Goal: Task Accomplishment & Management: Use online tool/utility

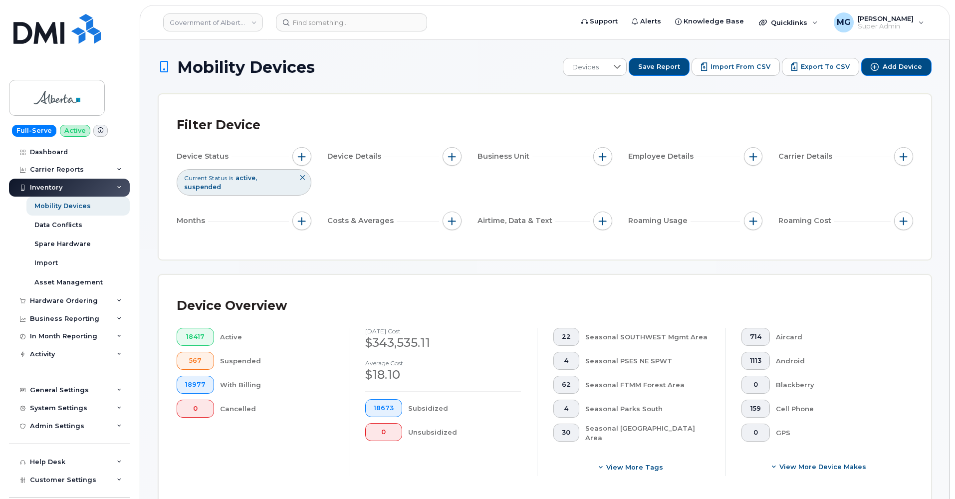
scroll to position [384, 0]
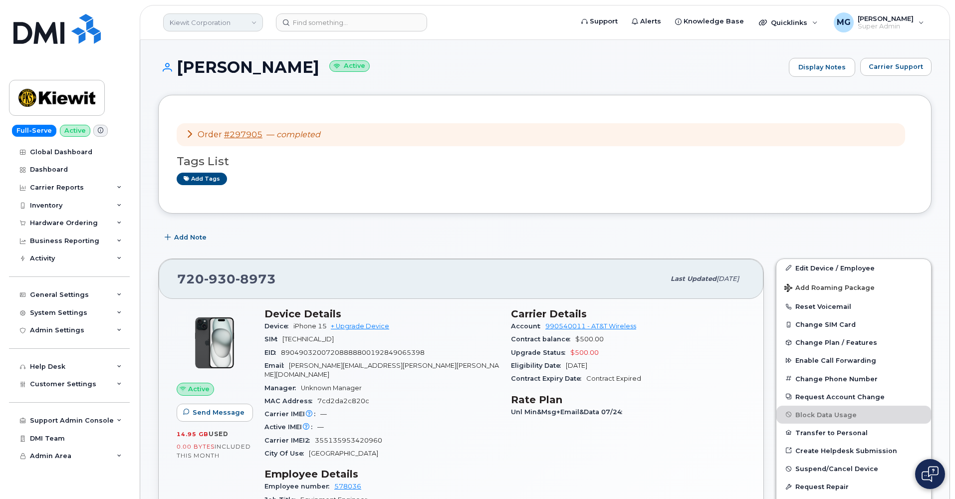
scroll to position [1138, 0]
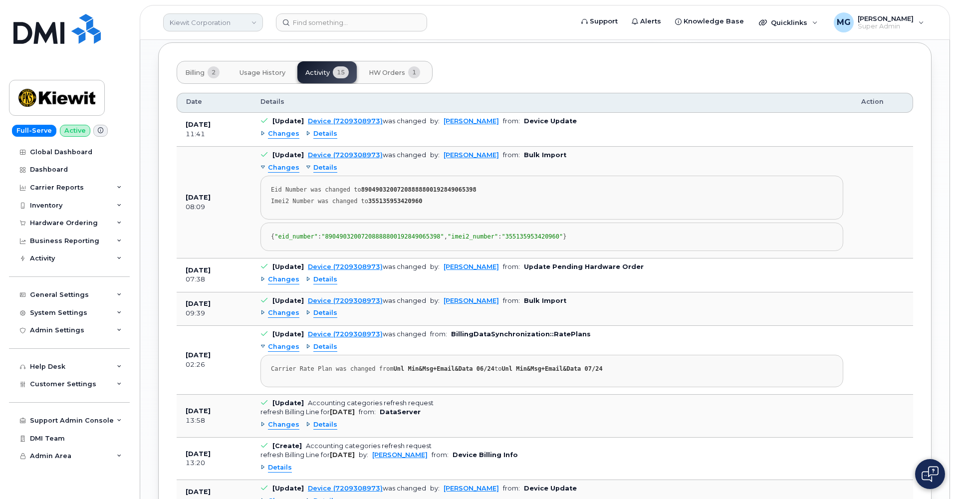
click at [244, 22] on link "Kiewit Corporation" at bounding box center [213, 22] width 100 height 18
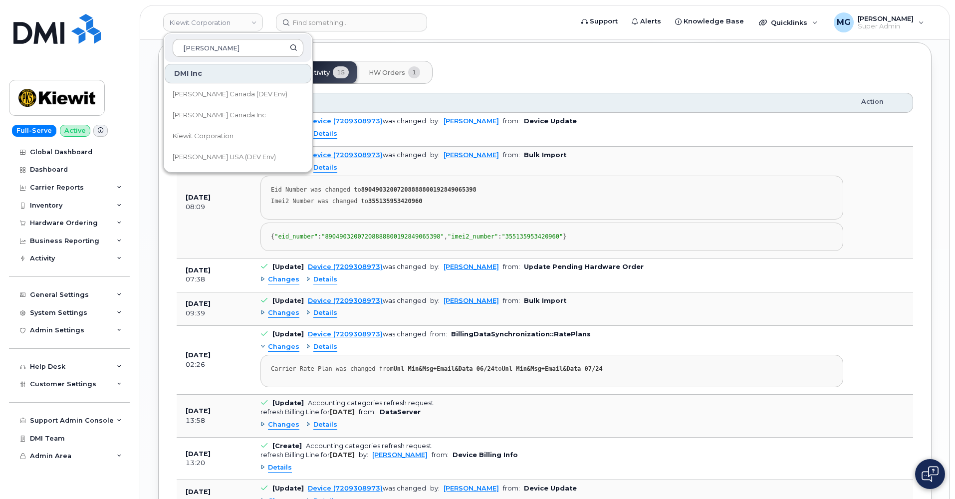
scroll to position [1111, 0]
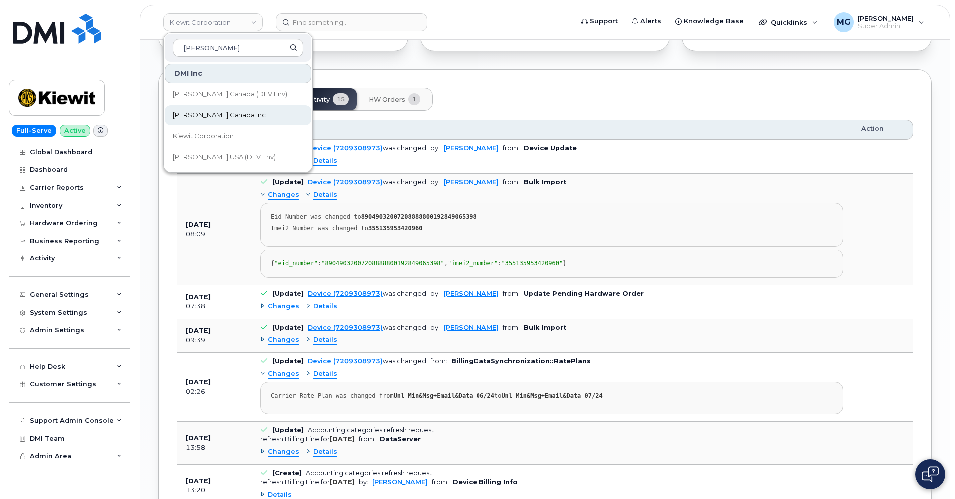
type input "Kiewit"
click at [206, 117] on span "Kiewit Canada Inc" at bounding box center [219, 115] width 93 height 10
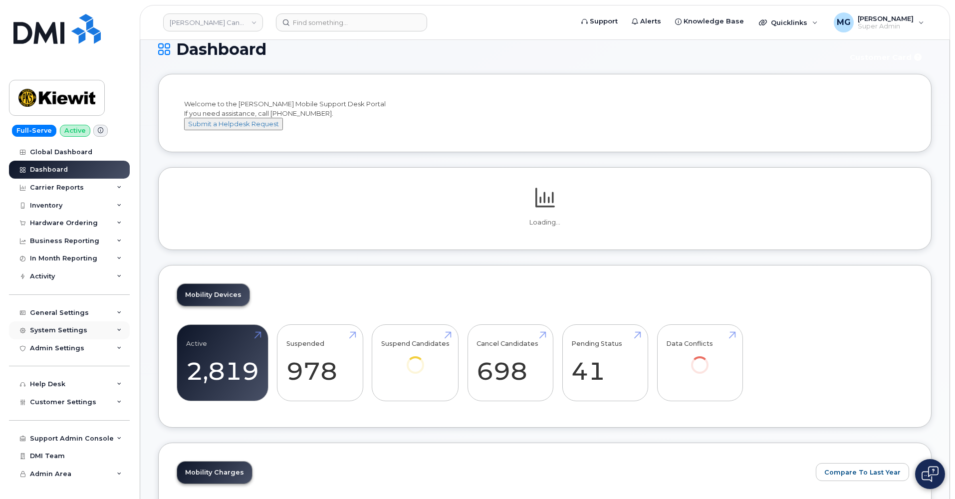
scroll to position [17, 0]
click at [56, 326] on div "System Settings" at bounding box center [58, 330] width 57 height 8
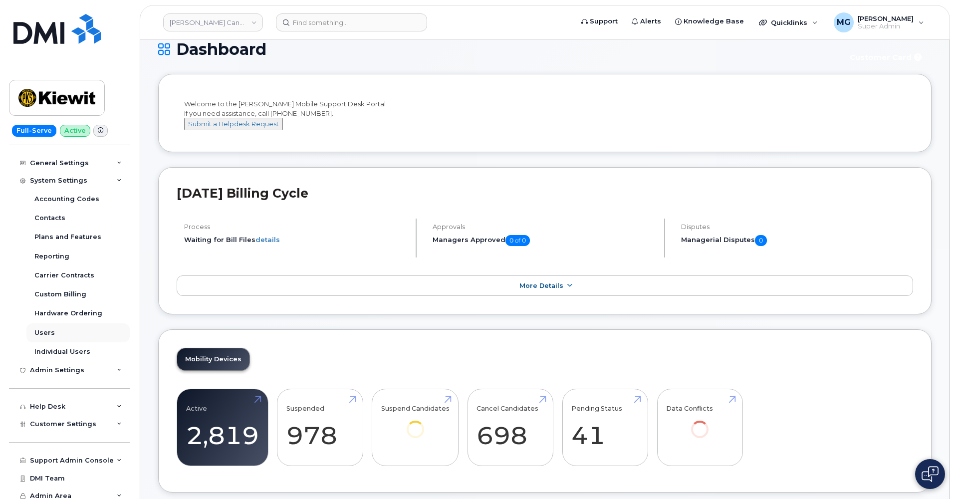
scroll to position [149, 0]
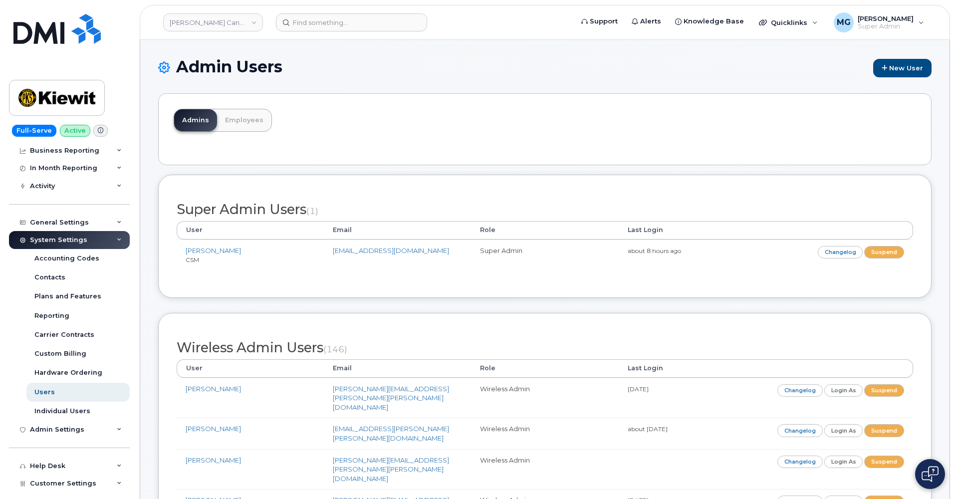
scroll to position [91, 0]
click at [250, 115] on link "Employees" at bounding box center [244, 120] width 54 height 22
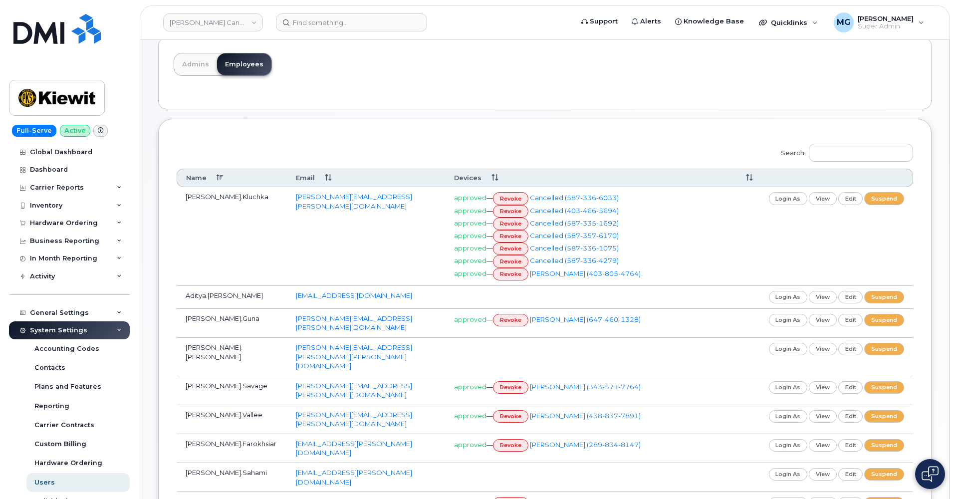
scroll to position [63, 0]
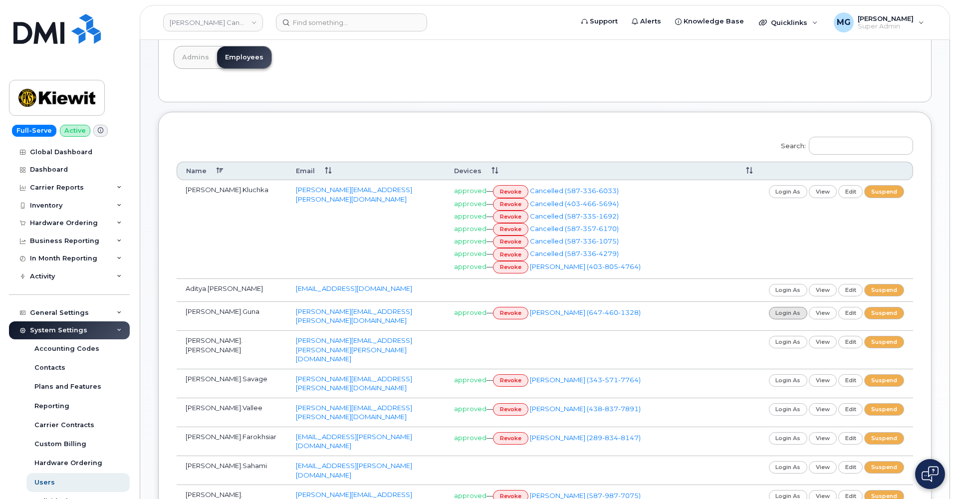
click at [787, 309] on link "login as" at bounding box center [788, 313] width 39 height 12
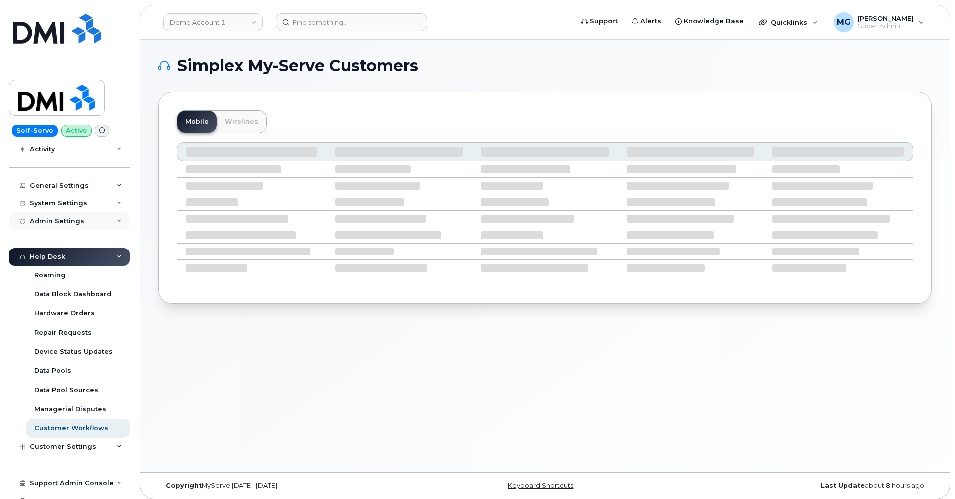
scroll to position [121, 0]
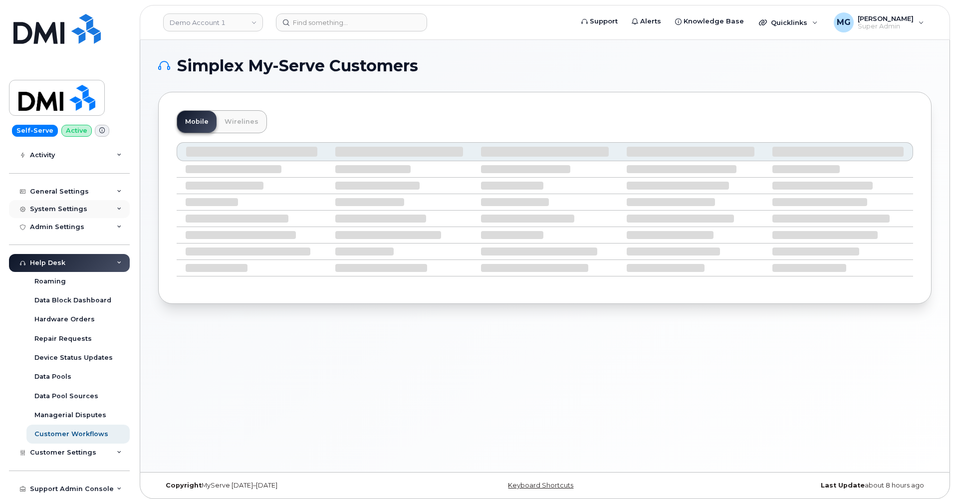
click at [70, 205] on div "System Settings" at bounding box center [58, 209] width 57 height 8
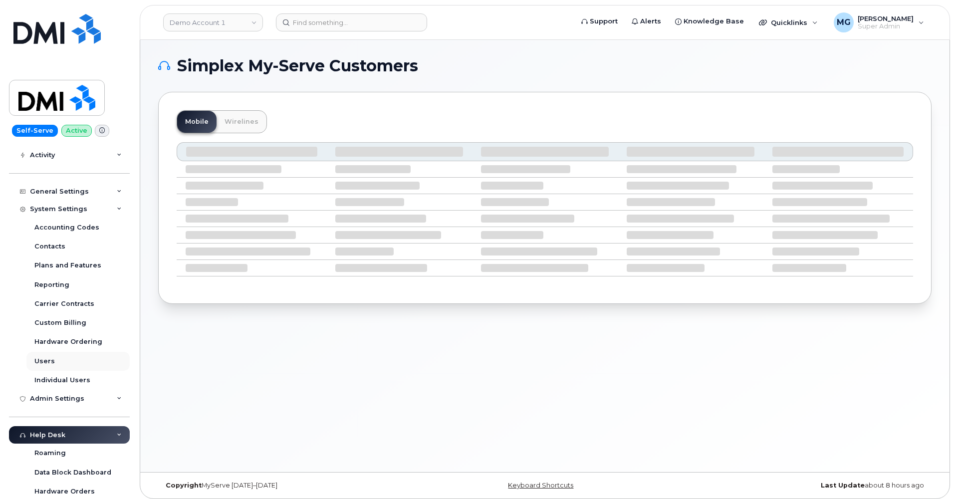
click at [57, 355] on link "Users" at bounding box center [77, 361] width 103 height 19
click at [47, 357] on div "Users" at bounding box center [44, 361] width 20 height 9
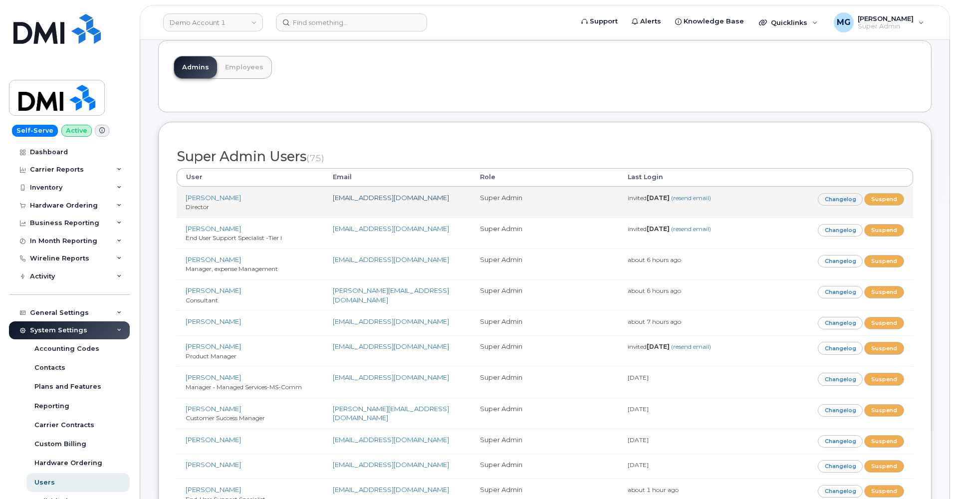
scroll to position [53, 0]
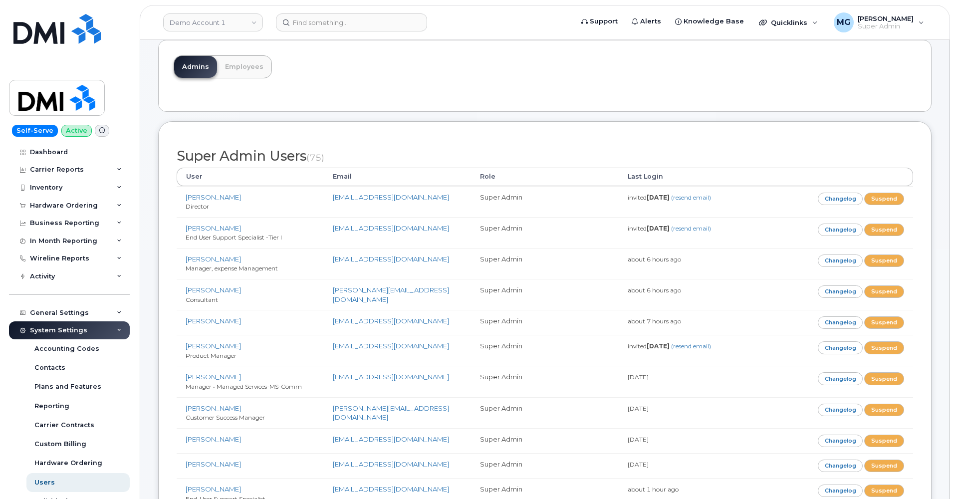
click at [248, 69] on link "Employees" at bounding box center [244, 67] width 54 height 22
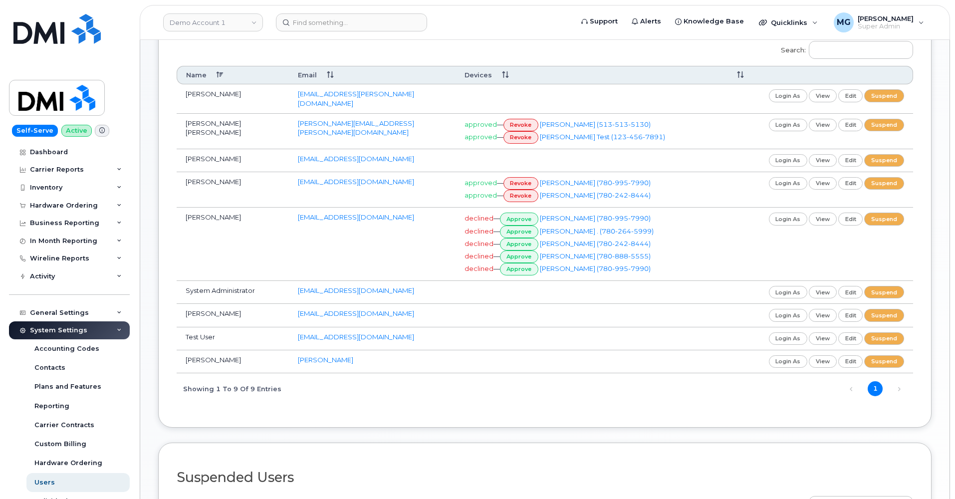
scroll to position [162, 0]
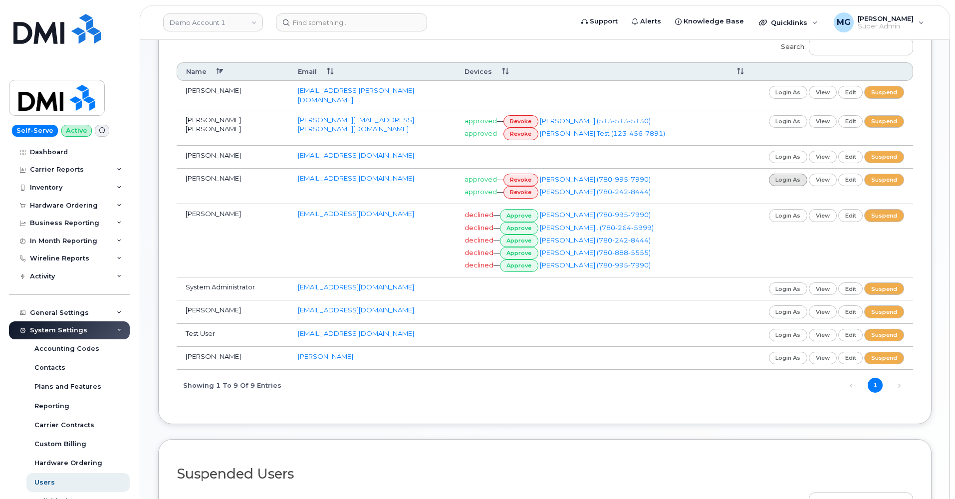
click at [789, 174] on link "login as" at bounding box center [788, 180] width 39 height 12
